Goal: Find specific page/section: Find specific page/section

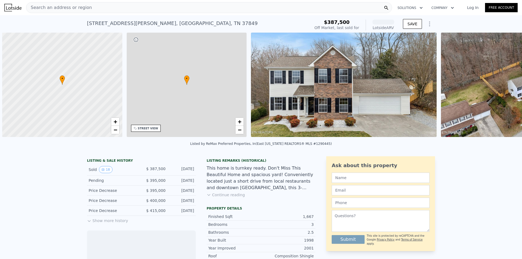
scroll to position [0, 2]
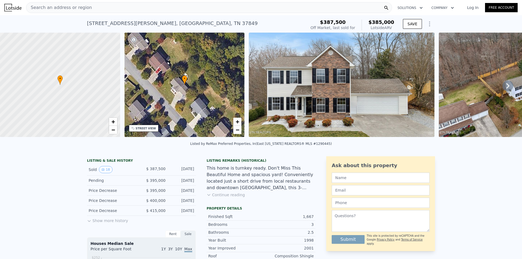
click at [326, 93] on img at bounding box center [342, 85] width 186 height 104
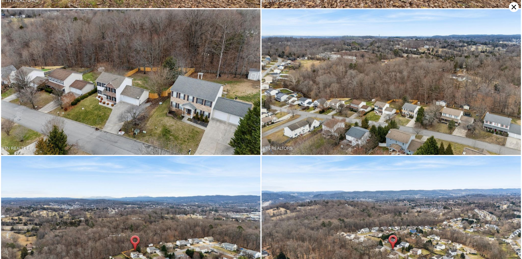
scroll to position [1188, 0]
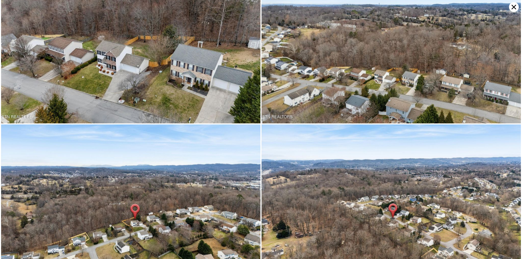
click at [514, 8] on icon at bounding box center [514, 7] width 5 height 5
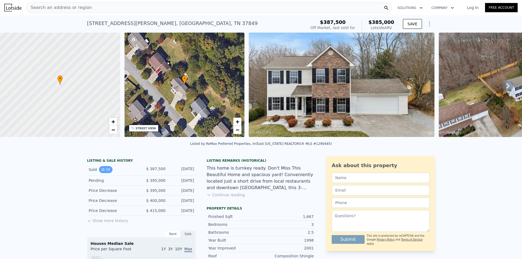
click at [104, 173] on button "18" at bounding box center [105, 169] width 13 height 7
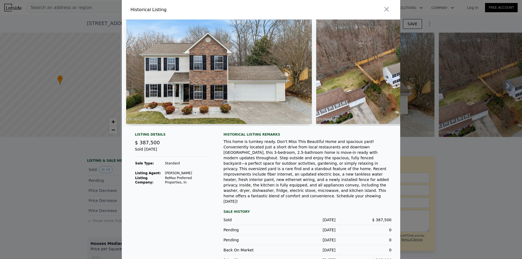
click at [66, 187] on div at bounding box center [261, 129] width 522 height 259
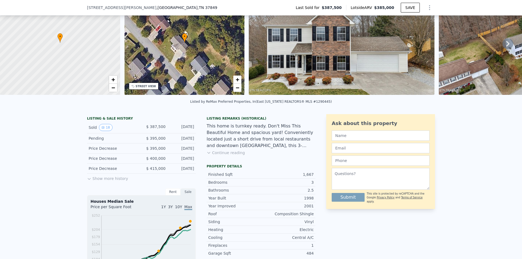
scroll to position [80, 0]
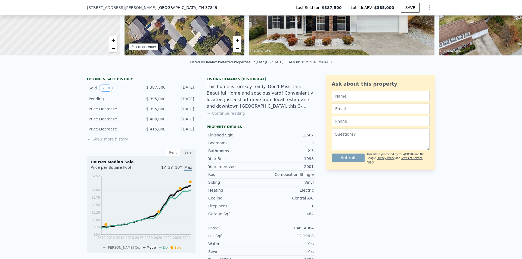
click at [111, 142] on button "Show more history" at bounding box center [107, 138] width 41 height 8
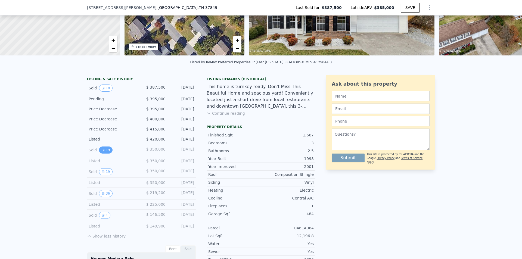
click at [103, 153] on button "19" at bounding box center [105, 150] width 13 height 7
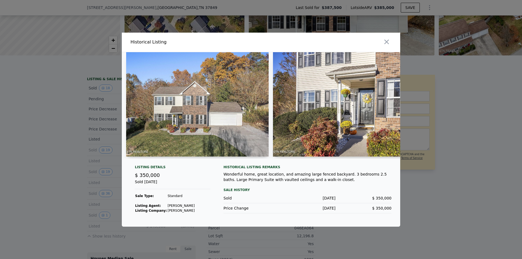
click at [249, 114] on img at bounding box center [197, 104] width 143 height 104
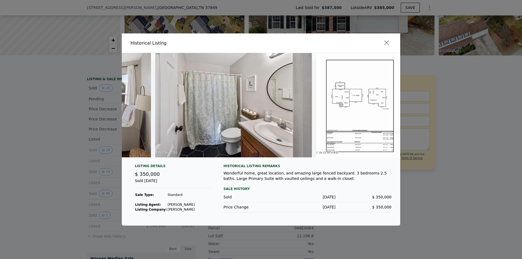
scroll to position [0, 2709]
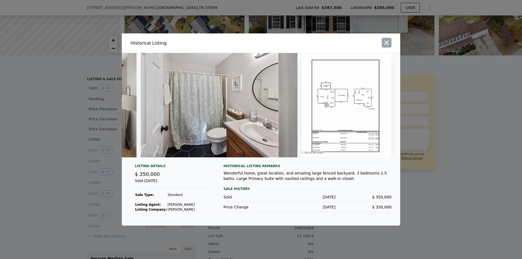
click at [388, 41] on icon "button" at bounding box center [387, 43] width 5 height 5
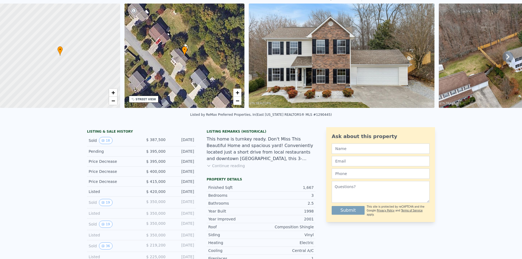
scroll to position [2, 0]
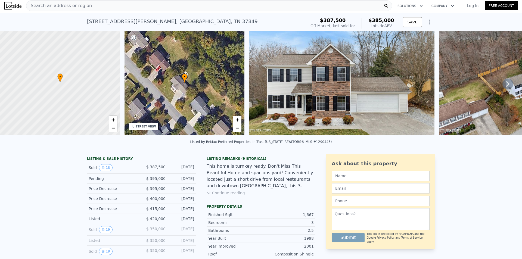
click at [145, 8] on div "Search an address or region" at bounding box center [209, 5] width 366 height 11
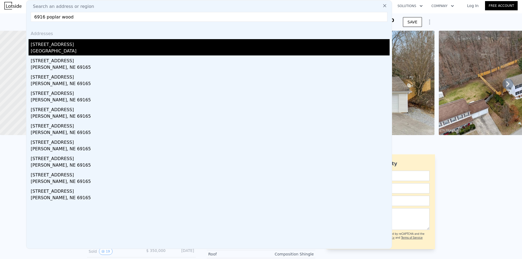
type input "6916 poplar wood"
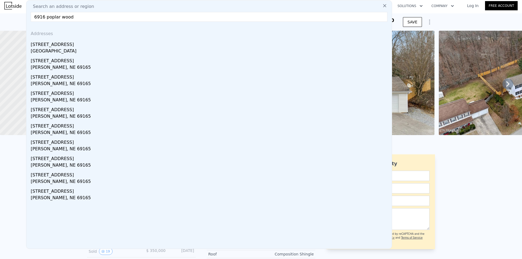
drag, startPoint x: 155, startPoint y: 53, endPoint x: 168, endPoint y: 60, distance: 14.3
click at [156, 53] on div "[GEOGRAPHIC_DATA]" at bounding box center [210, 52] width 359 height 8
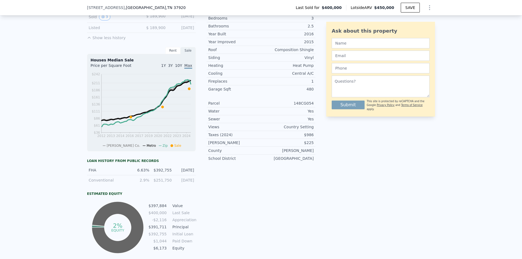
scroll to position [109, 0]
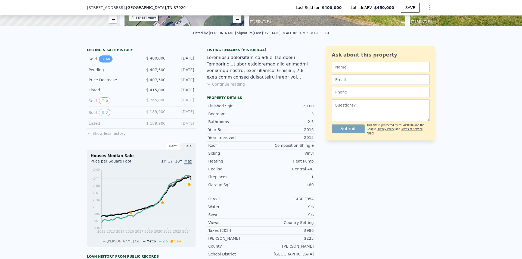
click at [103, 60] on button "44" at bounding box center [105, 59] width 13 height 7
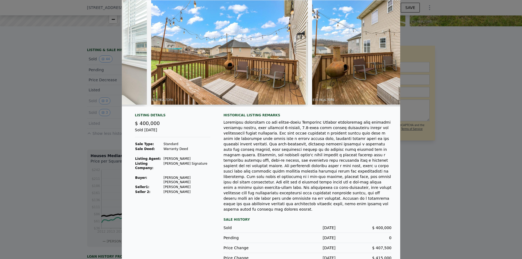
scroll to position [0, 5625]
